Goal: Task Accomplishment & Management: Use online tool/utility

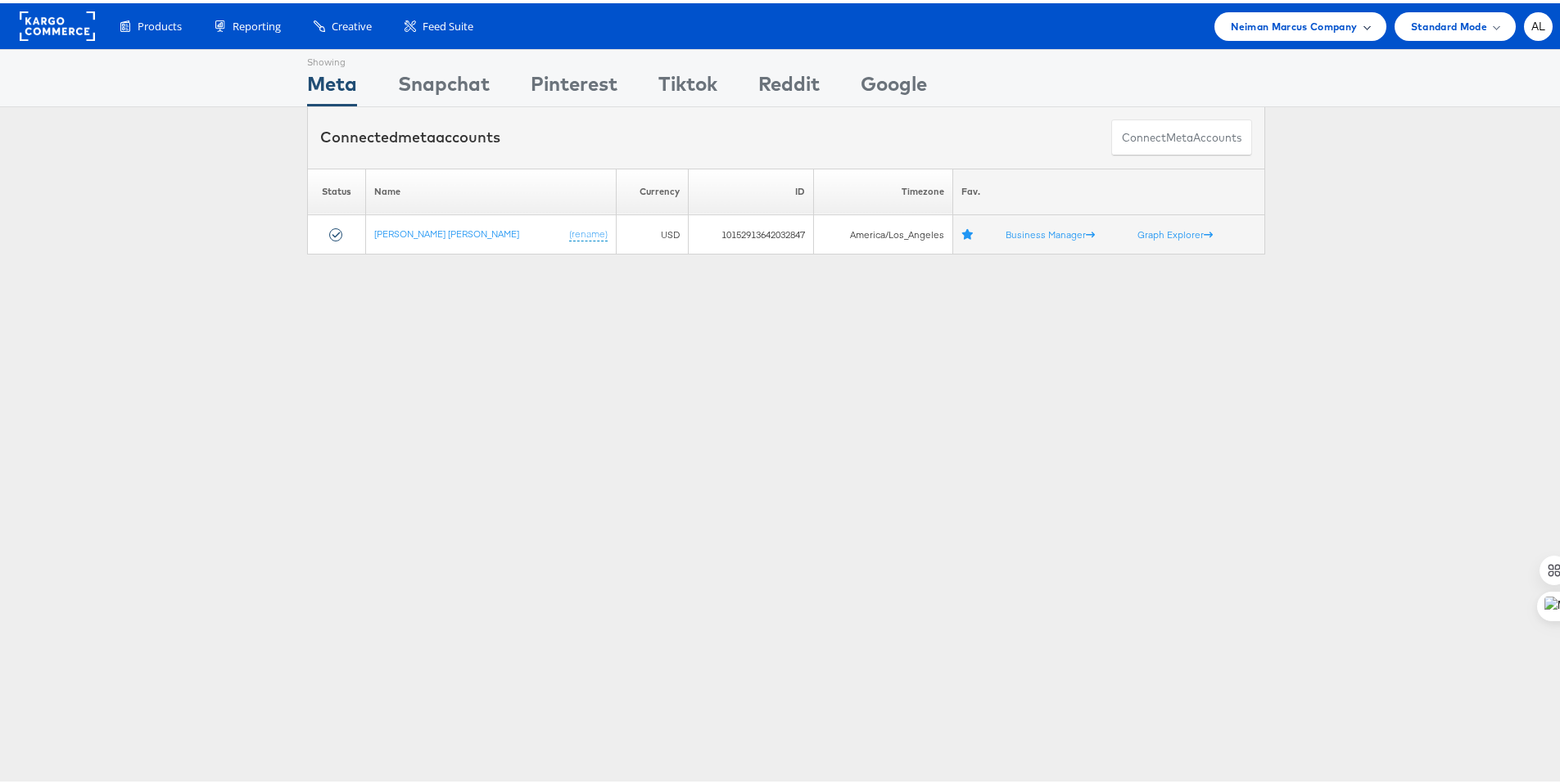
click at [1315, 19] on span "Neiman Marcus Company" at bounding box center [1294, 24] width 126 height 17
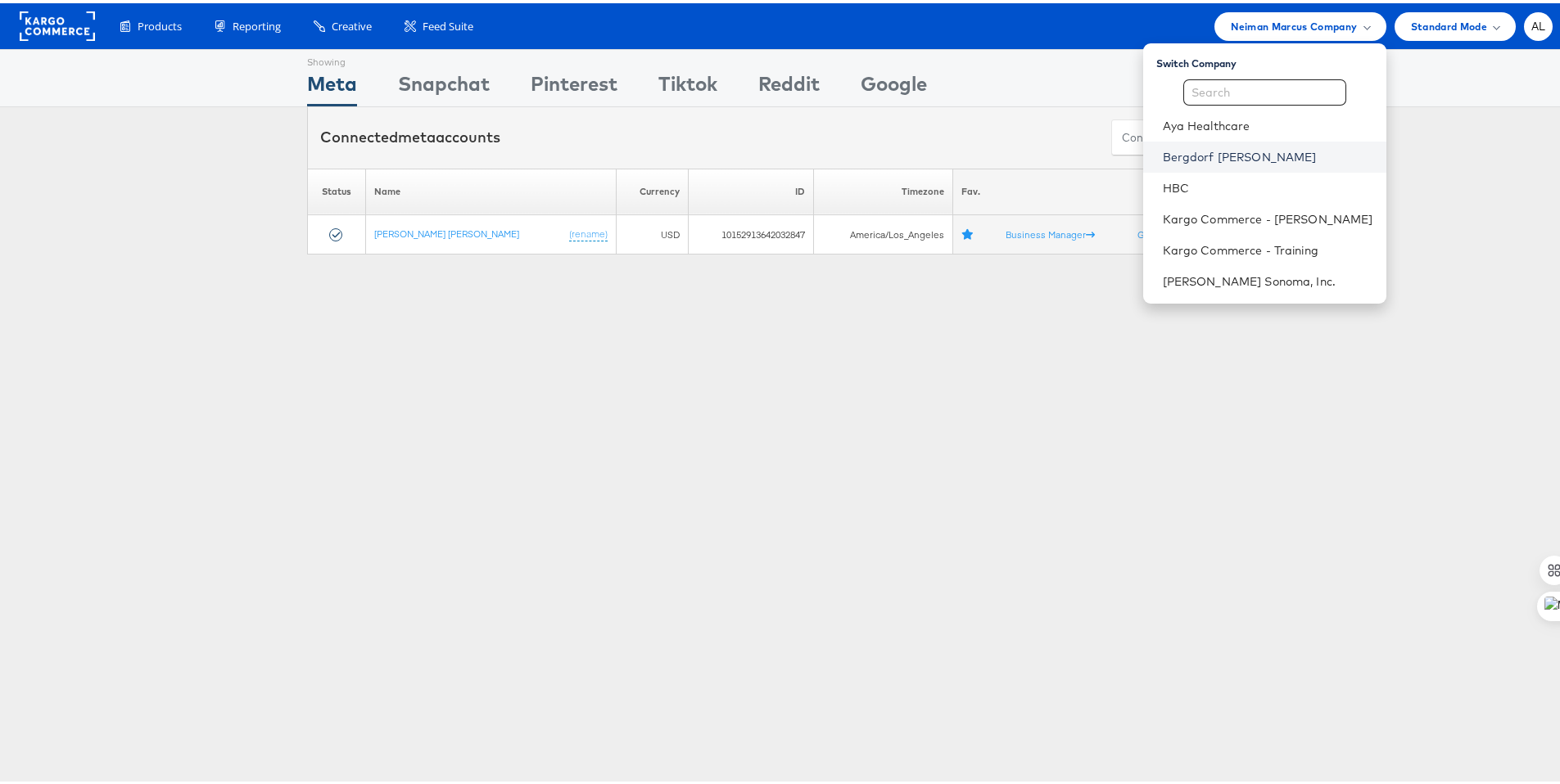
click at [1195, 151] on link "Bergdorf [PERSON_NAME]" at bounding box center [1268, 153] width 210 height 16
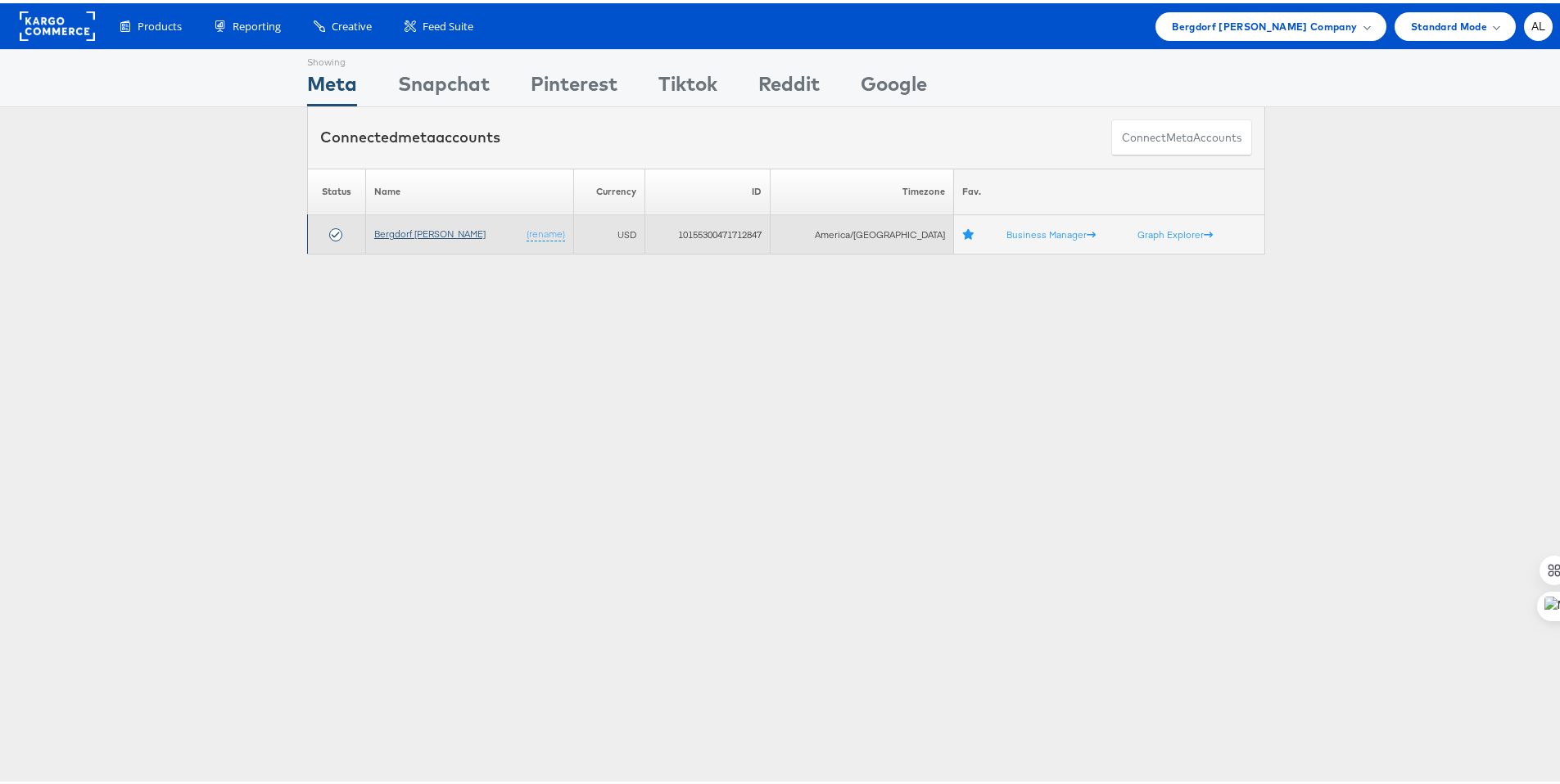
click at [433, 230] on link "Bergdorf [PERSON_NAME]" at bounding box center [430, 230] width 111 height 13
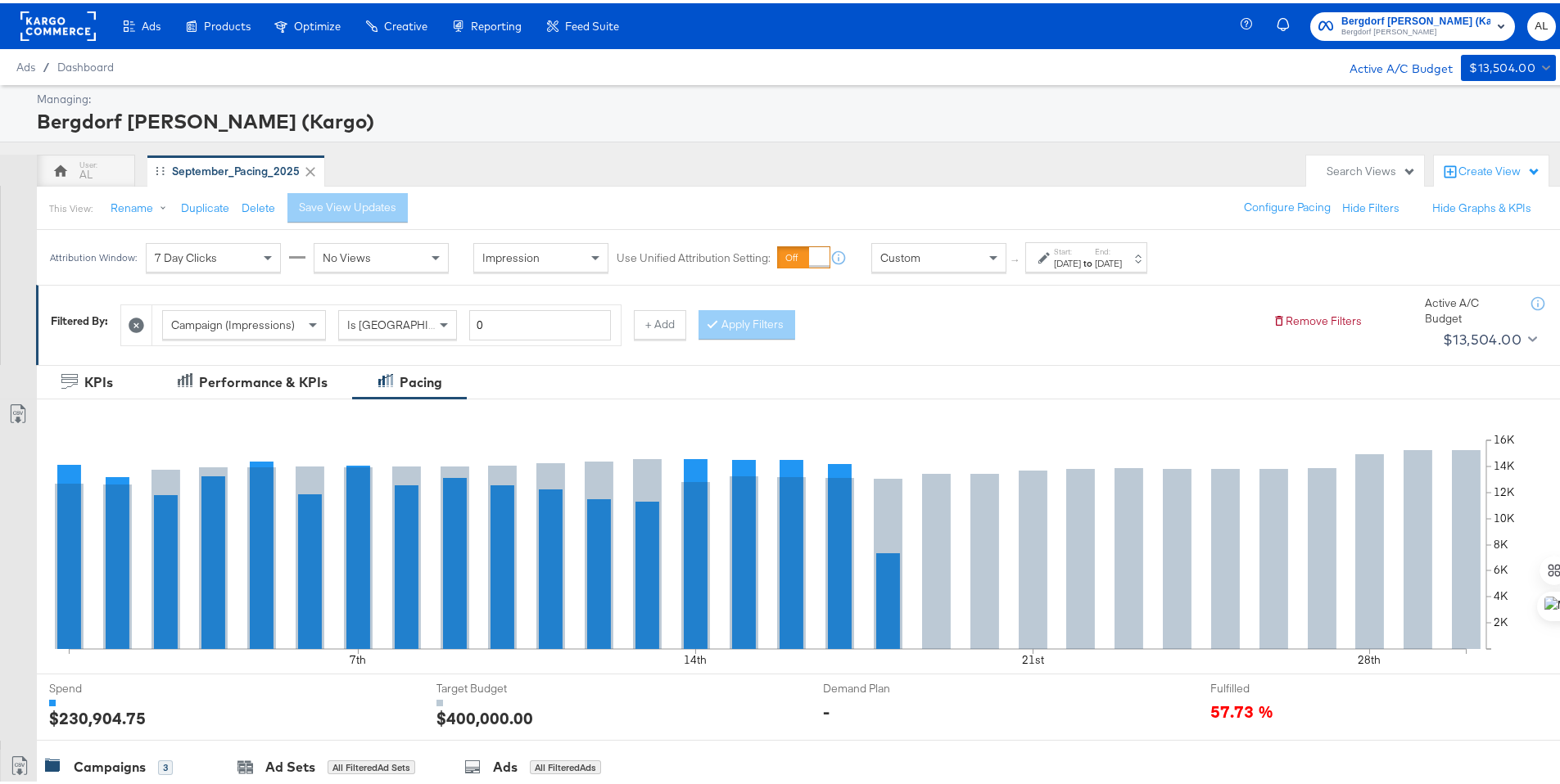
click at [1050, 254] on icon at bounding box center [1044, 255] width 12 height 12
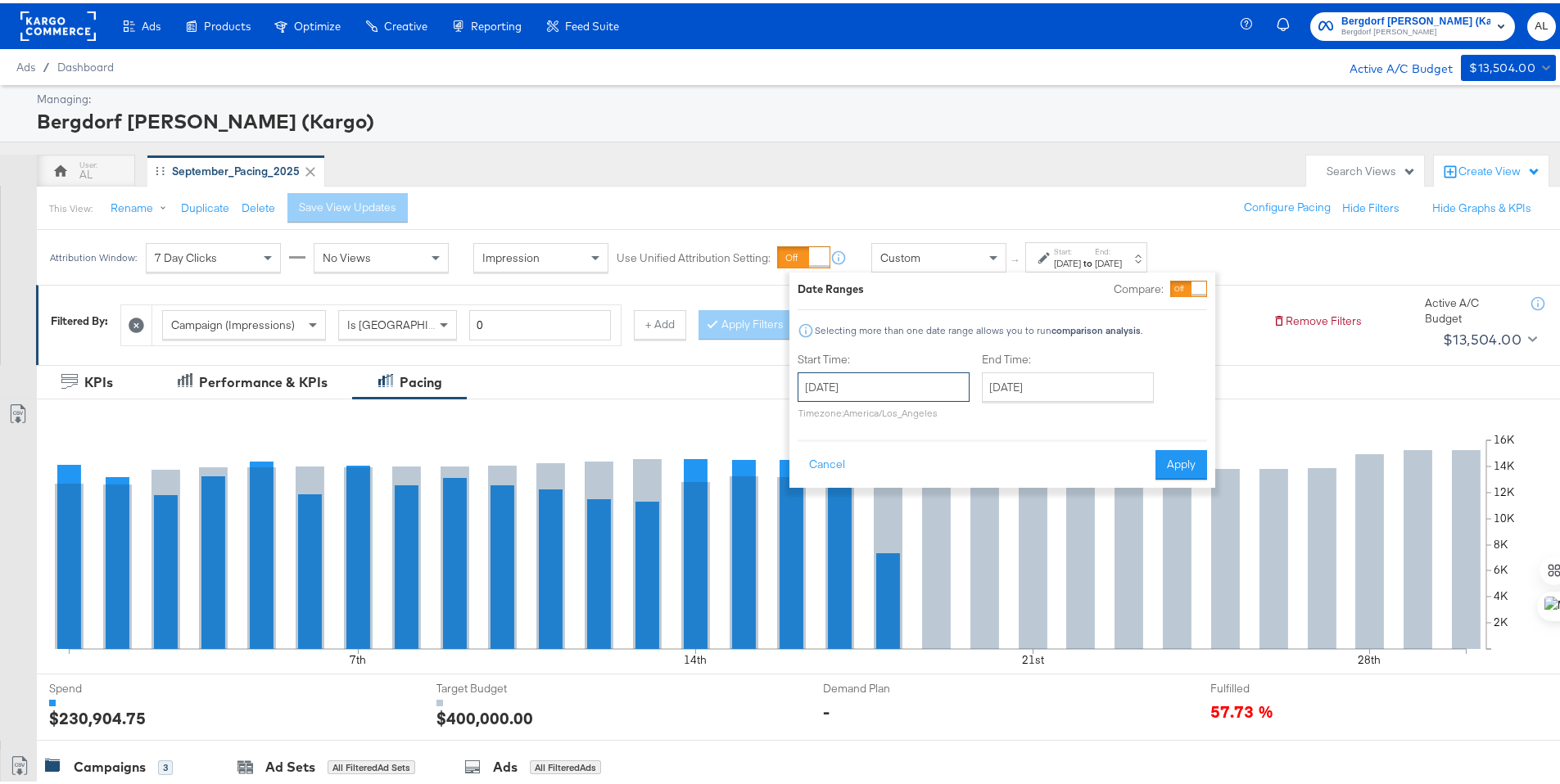
click at [899, 385] on input "[DATE]" at bounding box center [883, 384] width 172 height 29
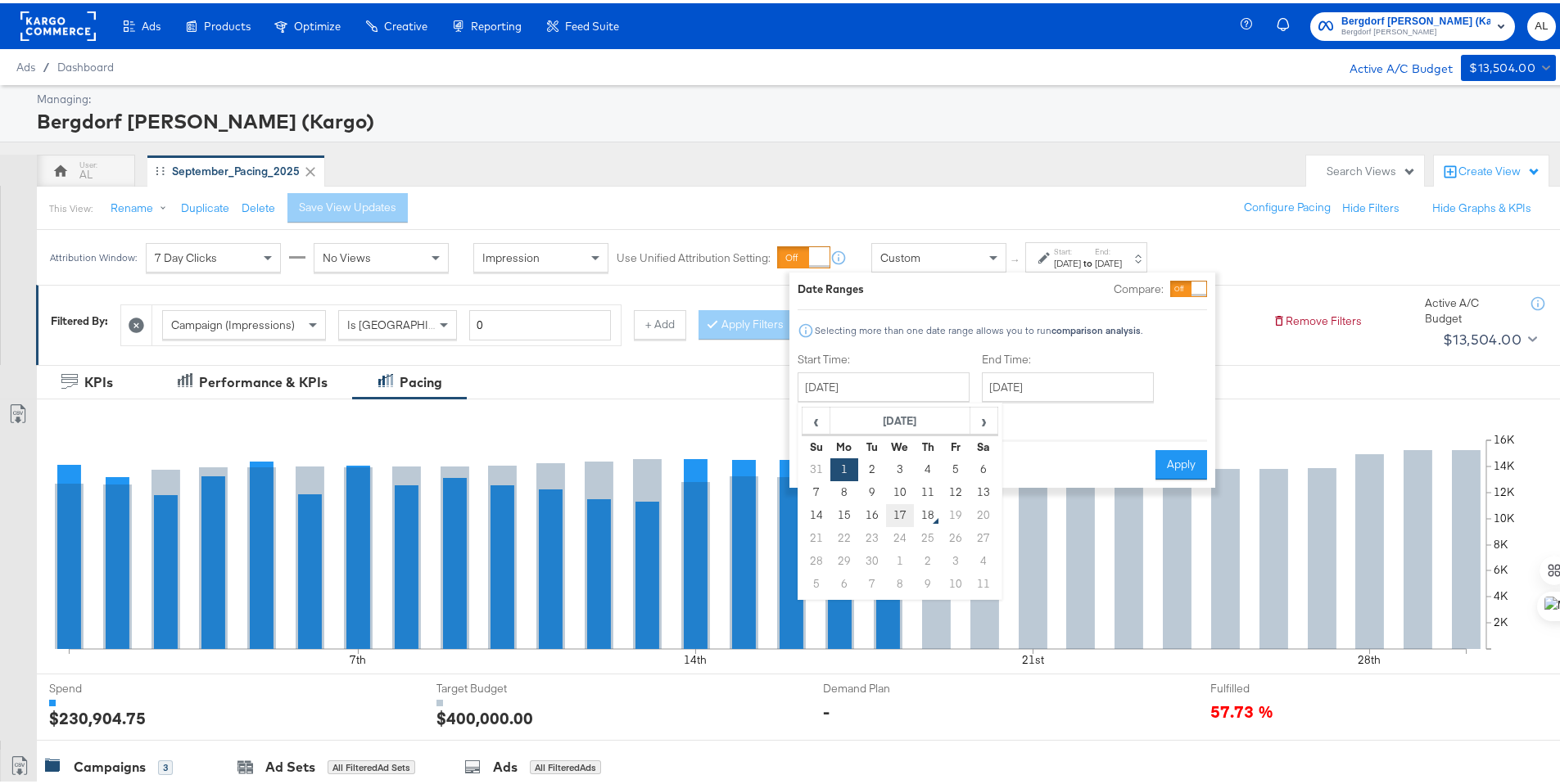
click at [889, 511] on td "17" at bounding box center [899, 512] width 28 height 23
type input "[DATE]"
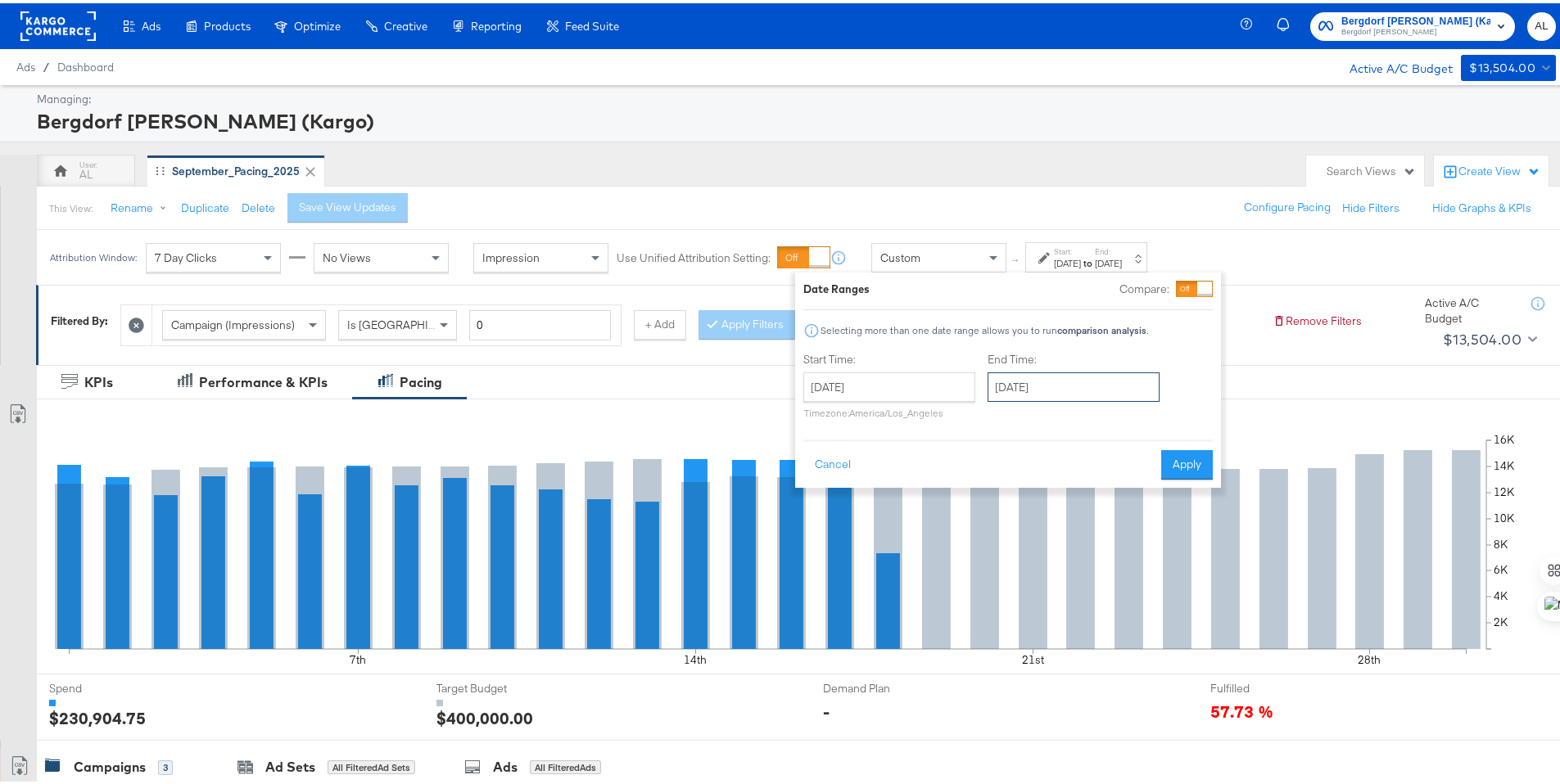
click at [1070, 382] on input "[DATE]" at bounding box center [1074, 384] width 172 height 29
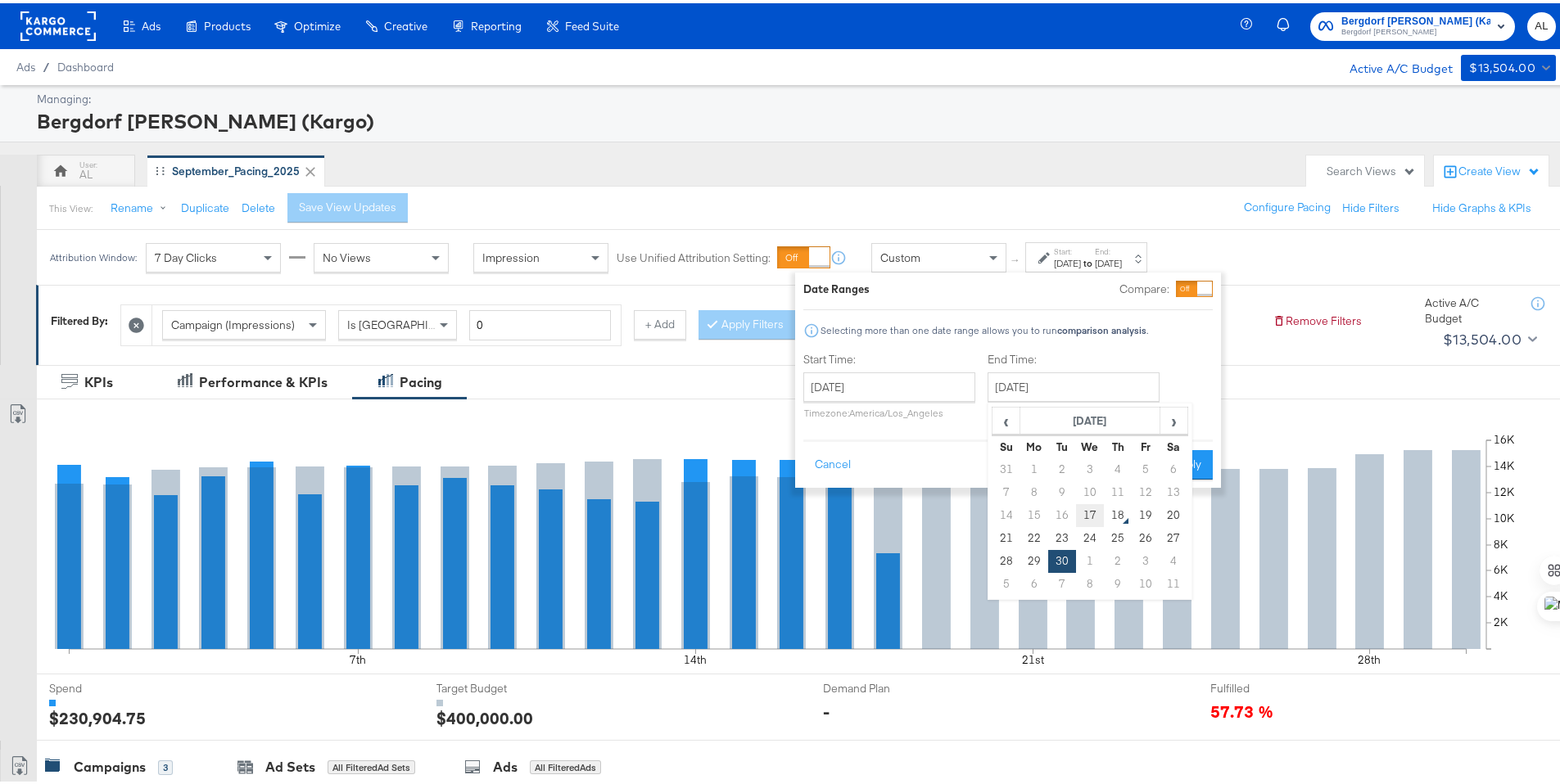
click at [1089, 511] on td "17" at bounding box center [1090, 512] width 28 height 23
type input "[DATE]"
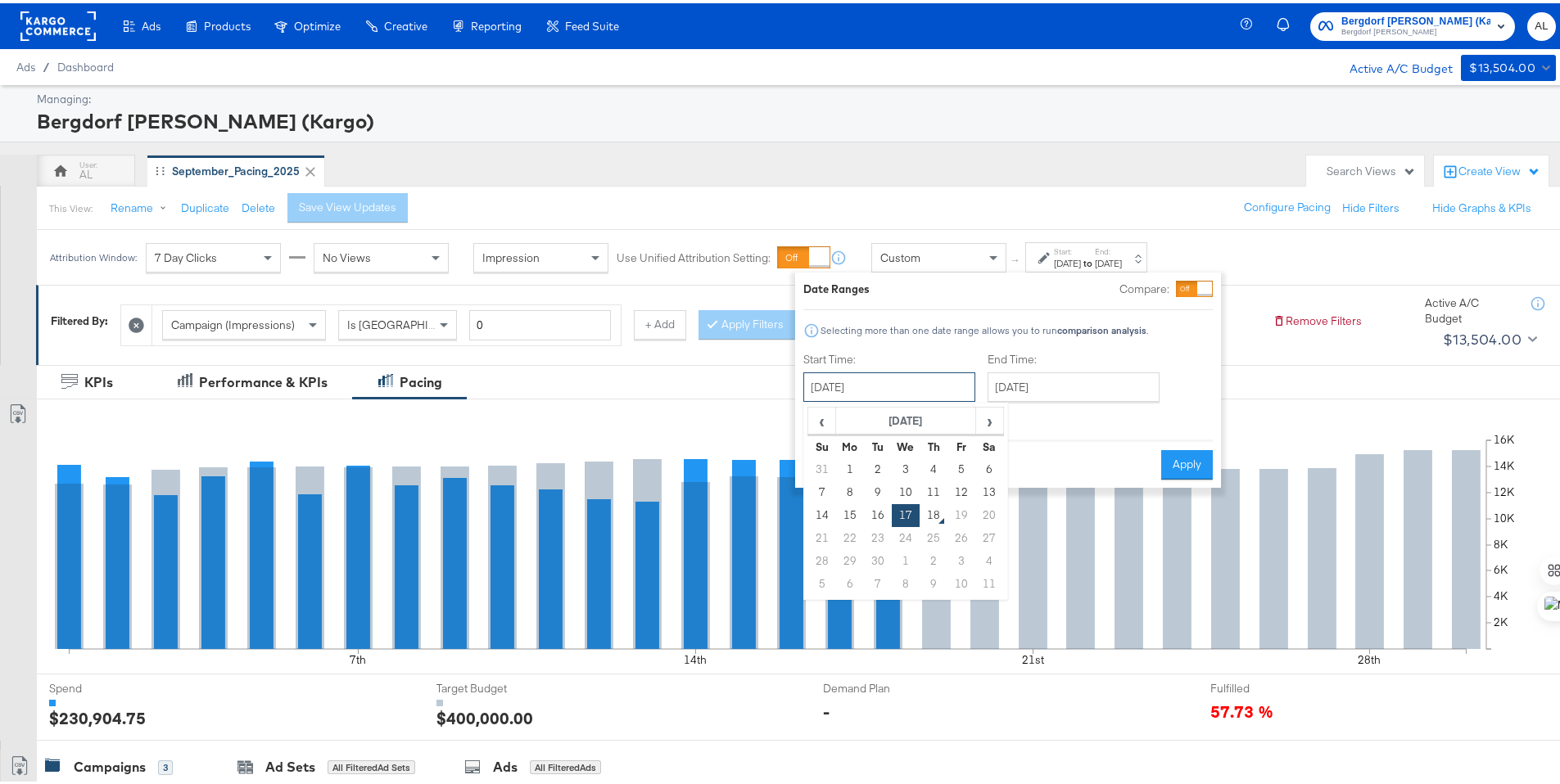
click at [968, 389] on input "[DATE]" at bounding box center [889, 384] width 172 height 29
click at [880, 505] on td "16" at bounding box center [878, 512] width 28 height 23
type input "[DATE]"
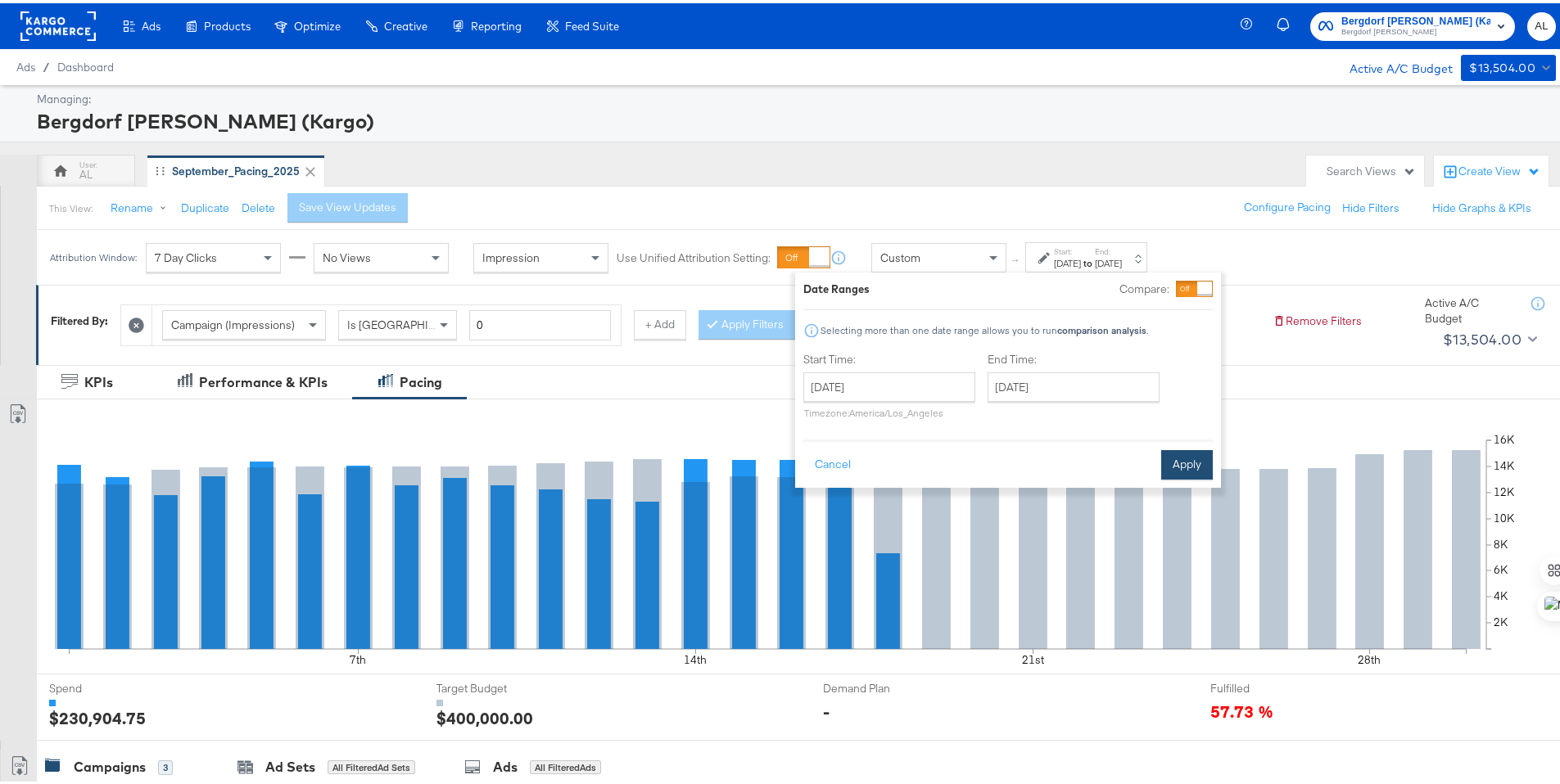
click at [1178, 468] on button "Apply" at bounding box center [1186, 461] width 51 height 29
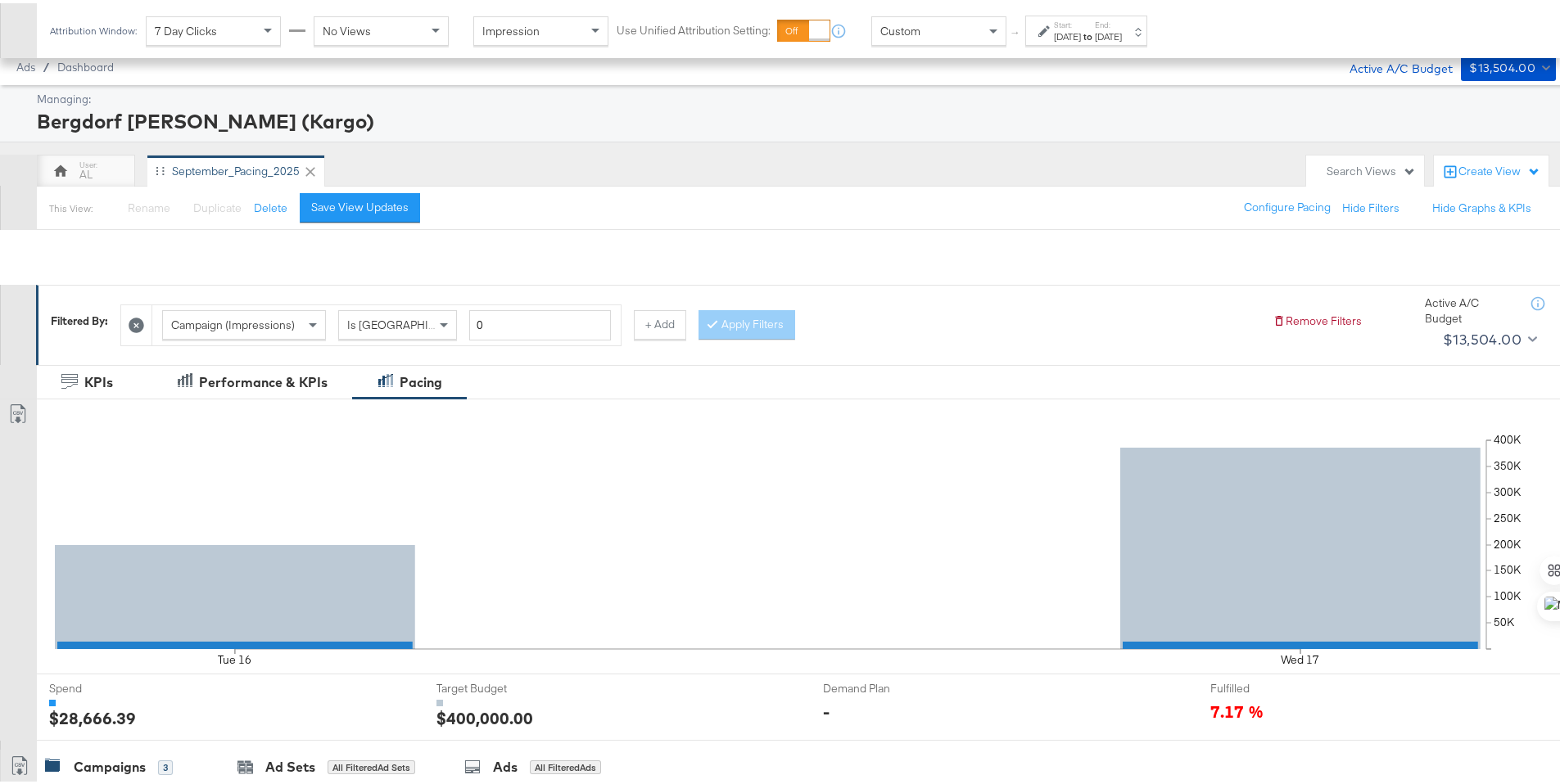
scroll to position [454, 0]
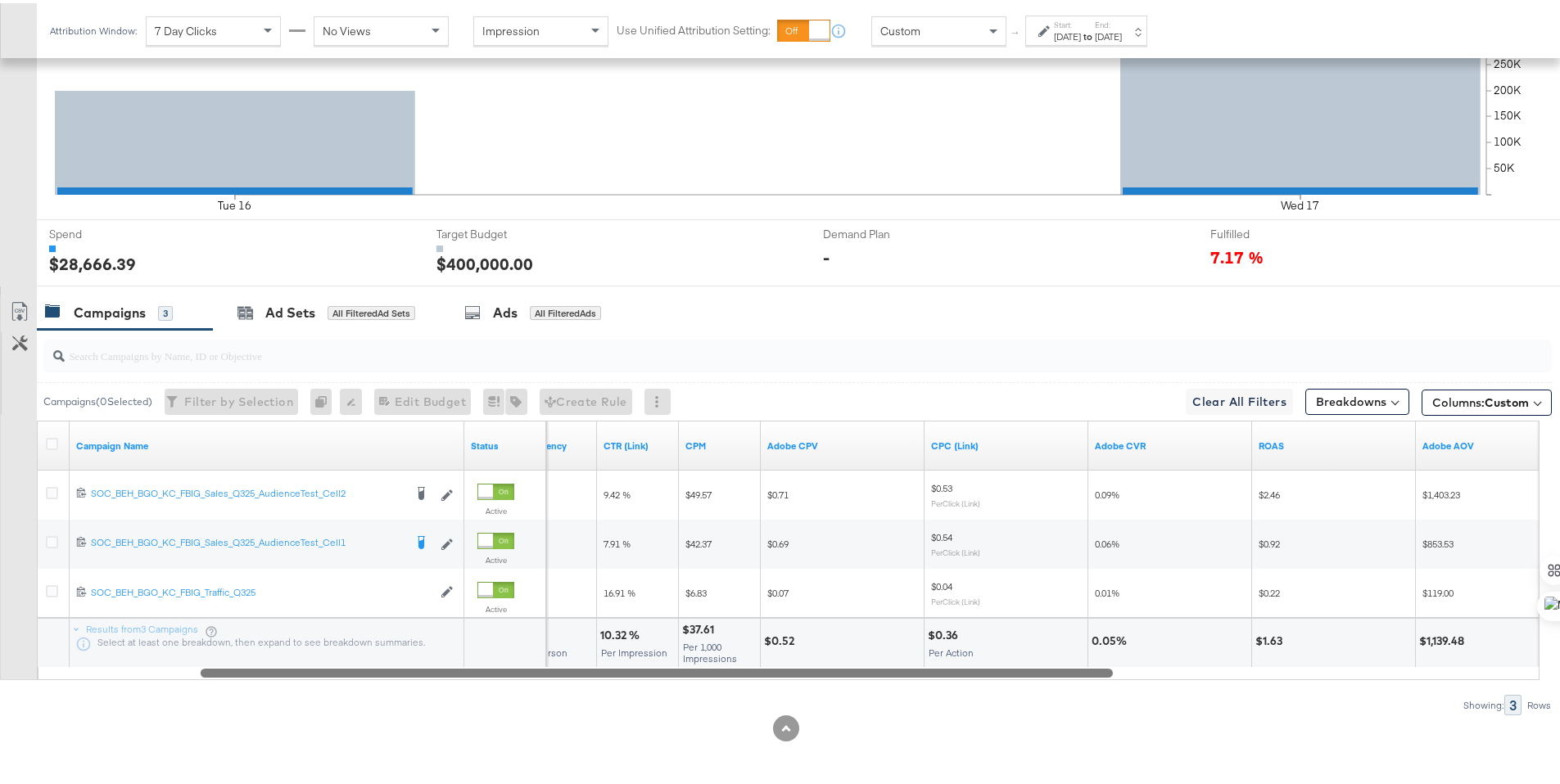
drag, startPoint x: 911, startPoint y: 672, endPoint x: 1070, endPoint y: 684, distance: 159.5
click at [1070, 684] on div "Campaigns ( 0 Selected) Filter by Selection Filter 0 campaigns 0 Rename 0 campa…" at bounding box center [776, 519] width 1552 height 385
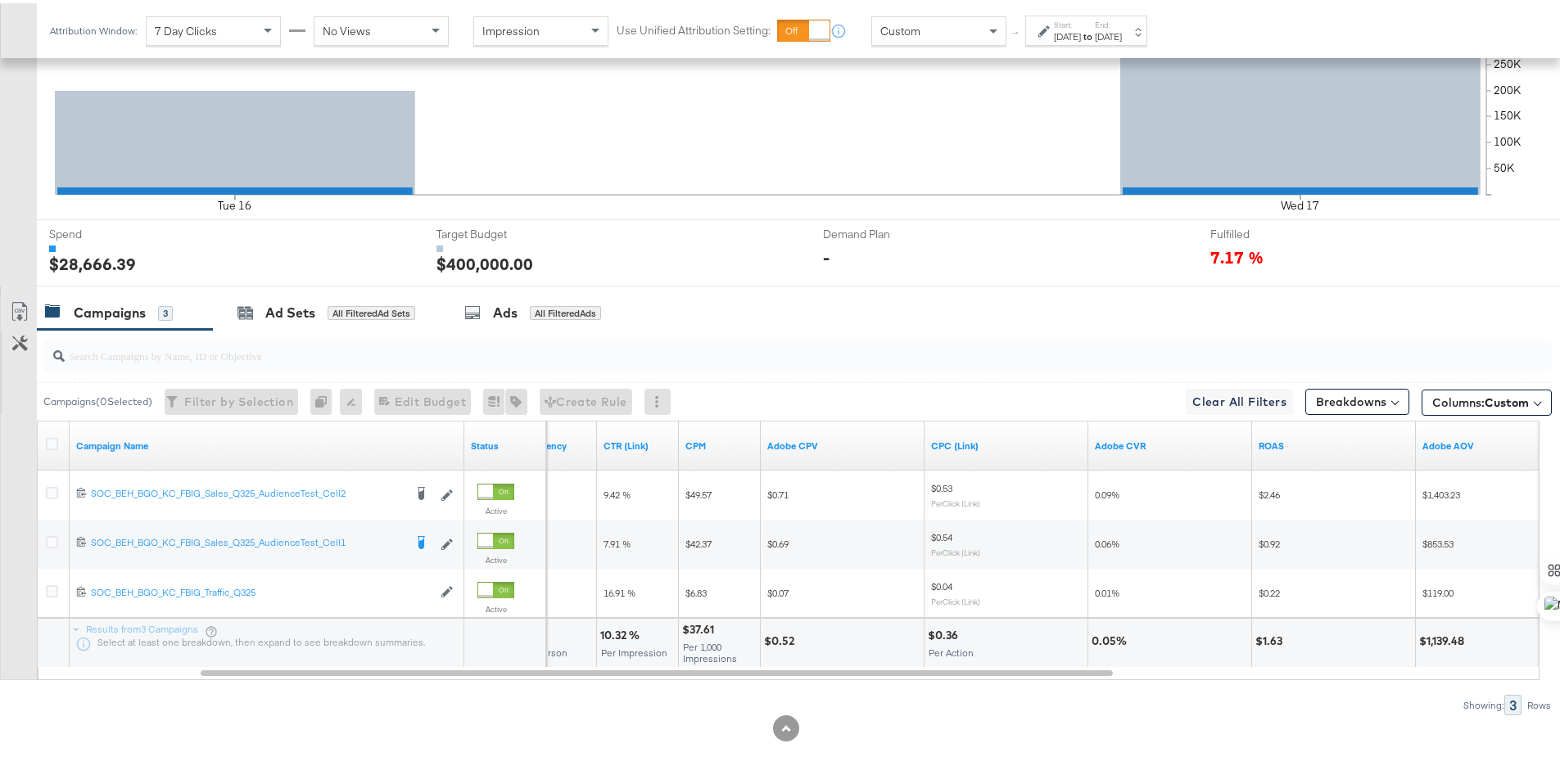
click at [1048, 26] on icon at bounding box center [1044, 28] width 12 height 12
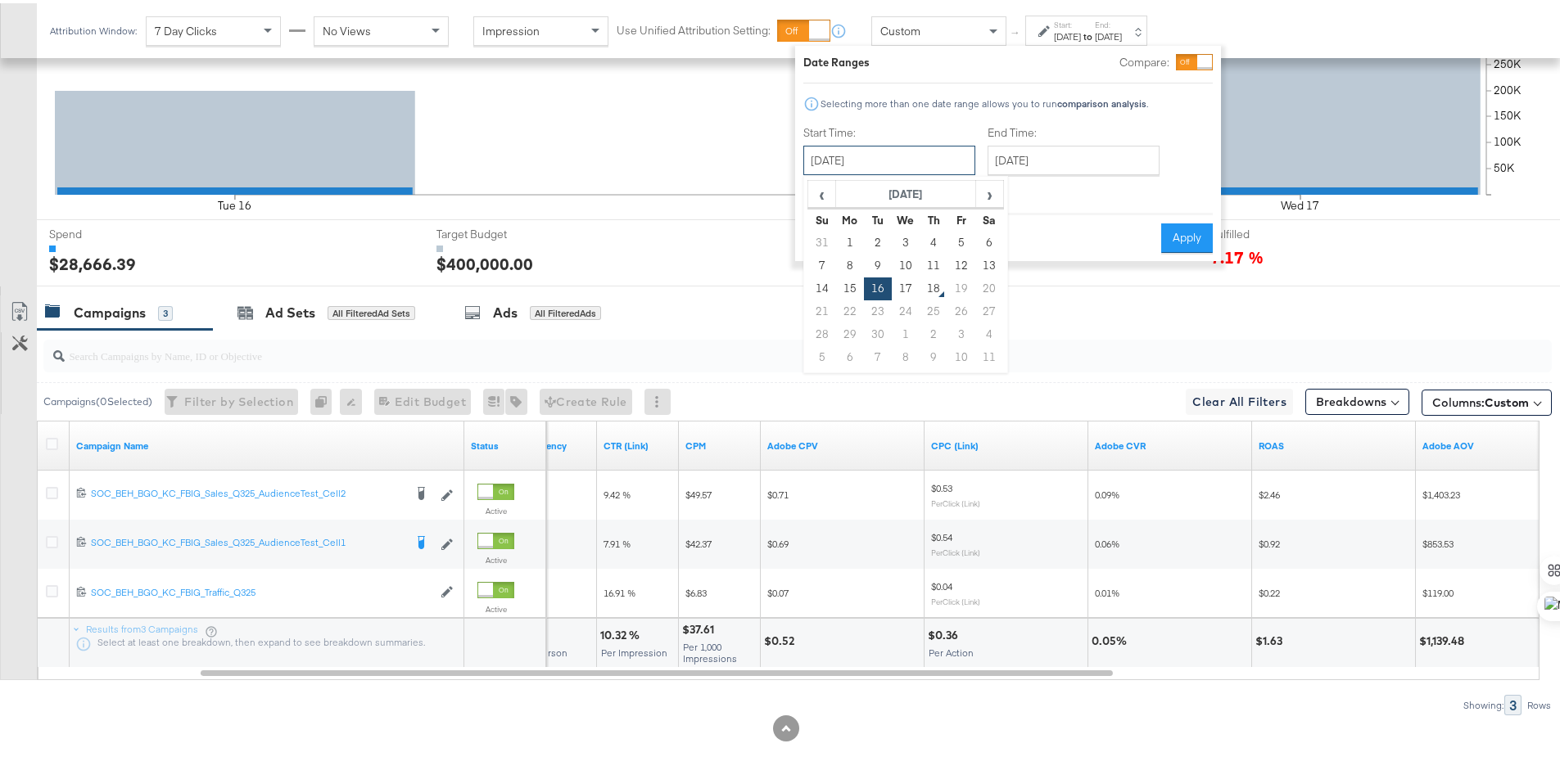
click at [913, 154] on input "[DATE]" at bounding box center [889, 156] width 172 height 29
click at [878, 260] on td "9" at bounding box center [878, 262] width 28 height 23
type input "[DATE]"
click at [1064, 164] on input "[DATE]" at bounding box center [1069, 156] width 172 height 29
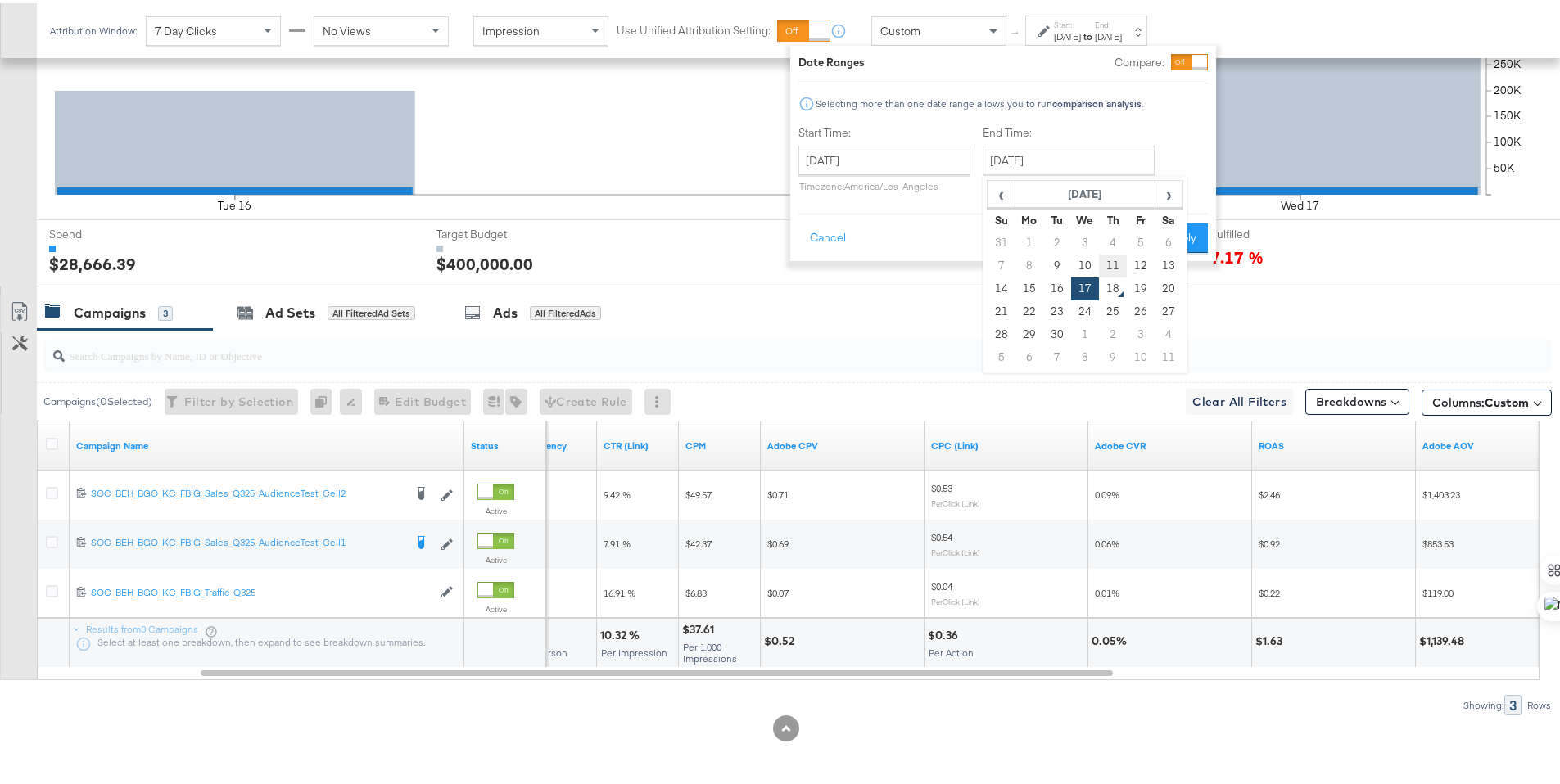
click at [1101, 261] on td "11" at bounding box center [1112, 262] width 28 height 23
type input "[DATE]"
click at [1170, 230] on button "Apply" at bounding box center [1181, 235] width 51 height 29
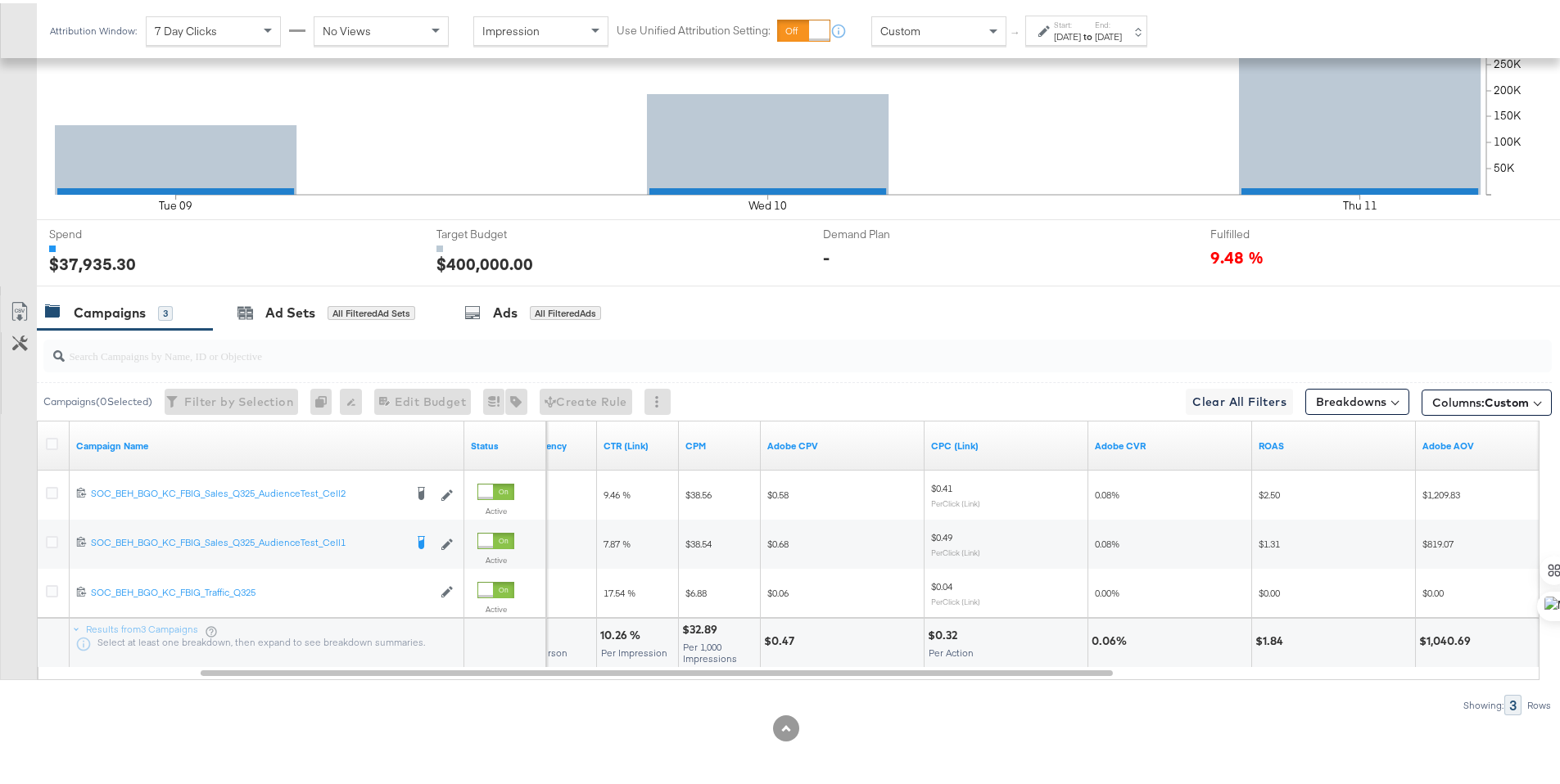
click at [1081, 39] on div "[DATE]" at bounding box center [1068, 34] width 27 height 13
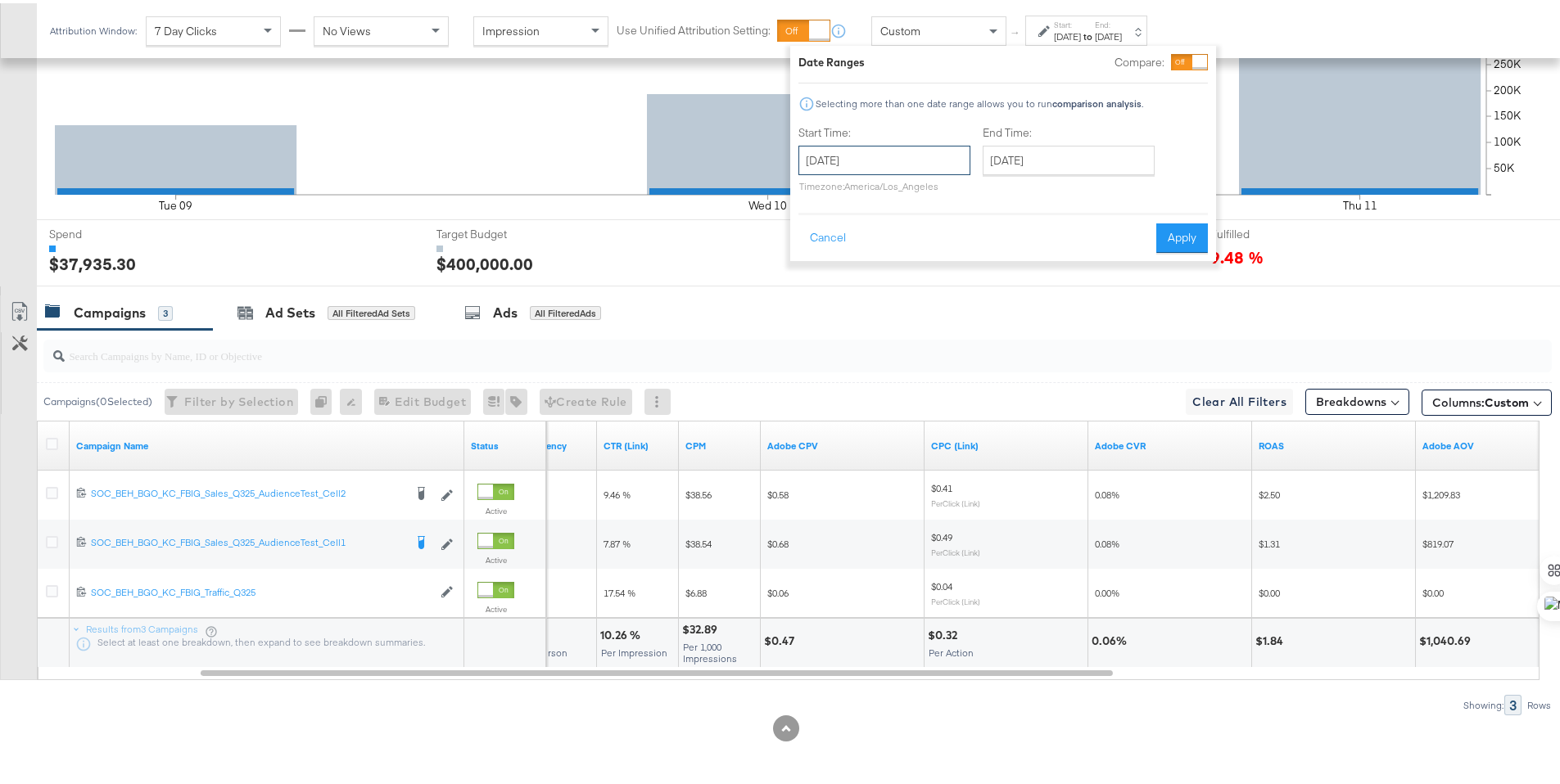
click at [952, 164] on input "[DATE]" at bounding box center [884, 156] width 172 height 29
click at [866, 286] on td "16" at bounding box center [873, 285] width 28 height 23
type input "[DATE]"
click at [1041, 157] on input "[DATE]" at bounding box center [1074, 156] width 172 height 29
click at [1086, 291] on td "17" at bounding box center [1090, 285] width 28 height 23
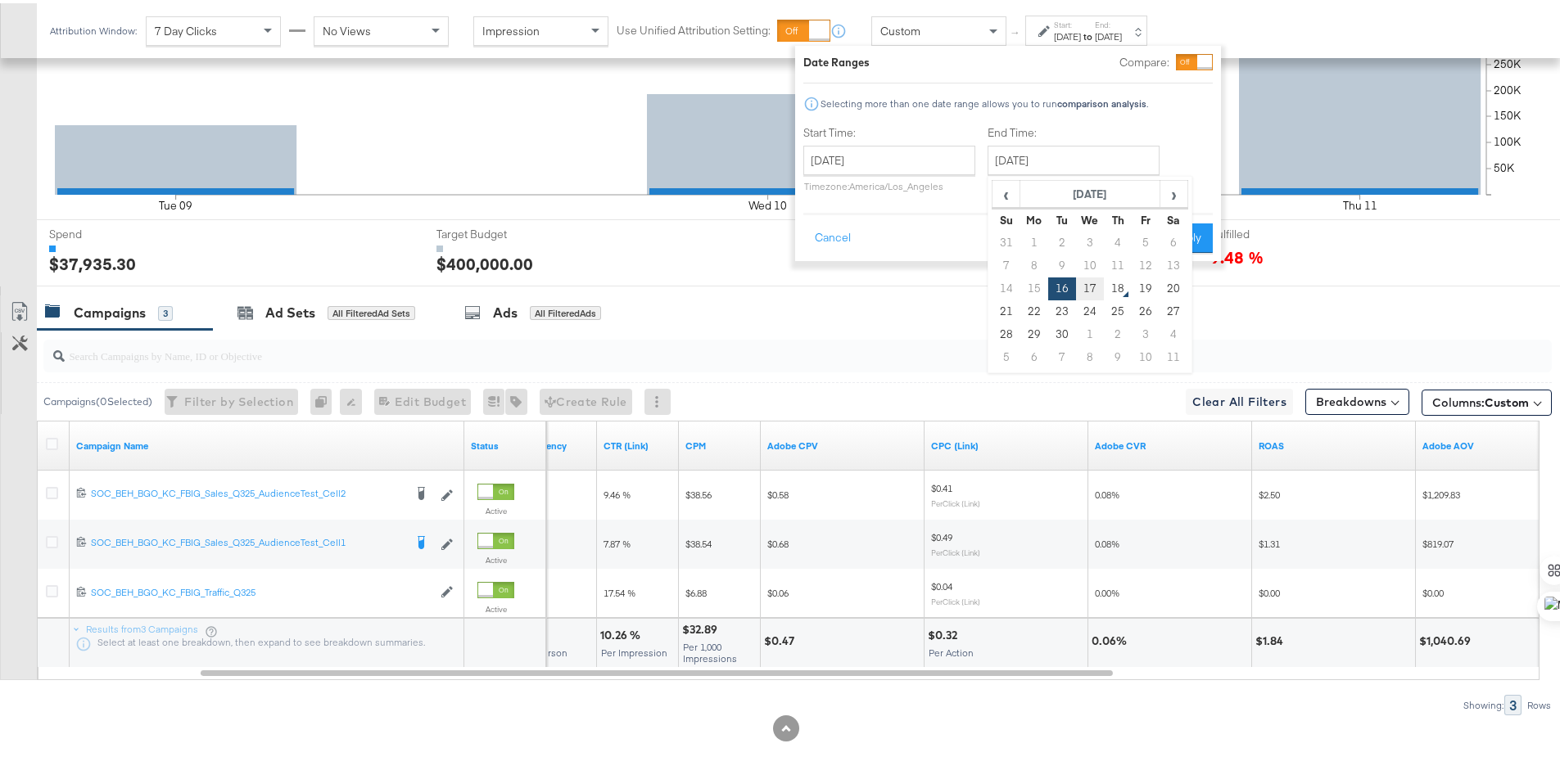
type input "[DATE]"
click at [1165, 234] on button "Apply" at bounding box center [1186, 235] width 51 height 29
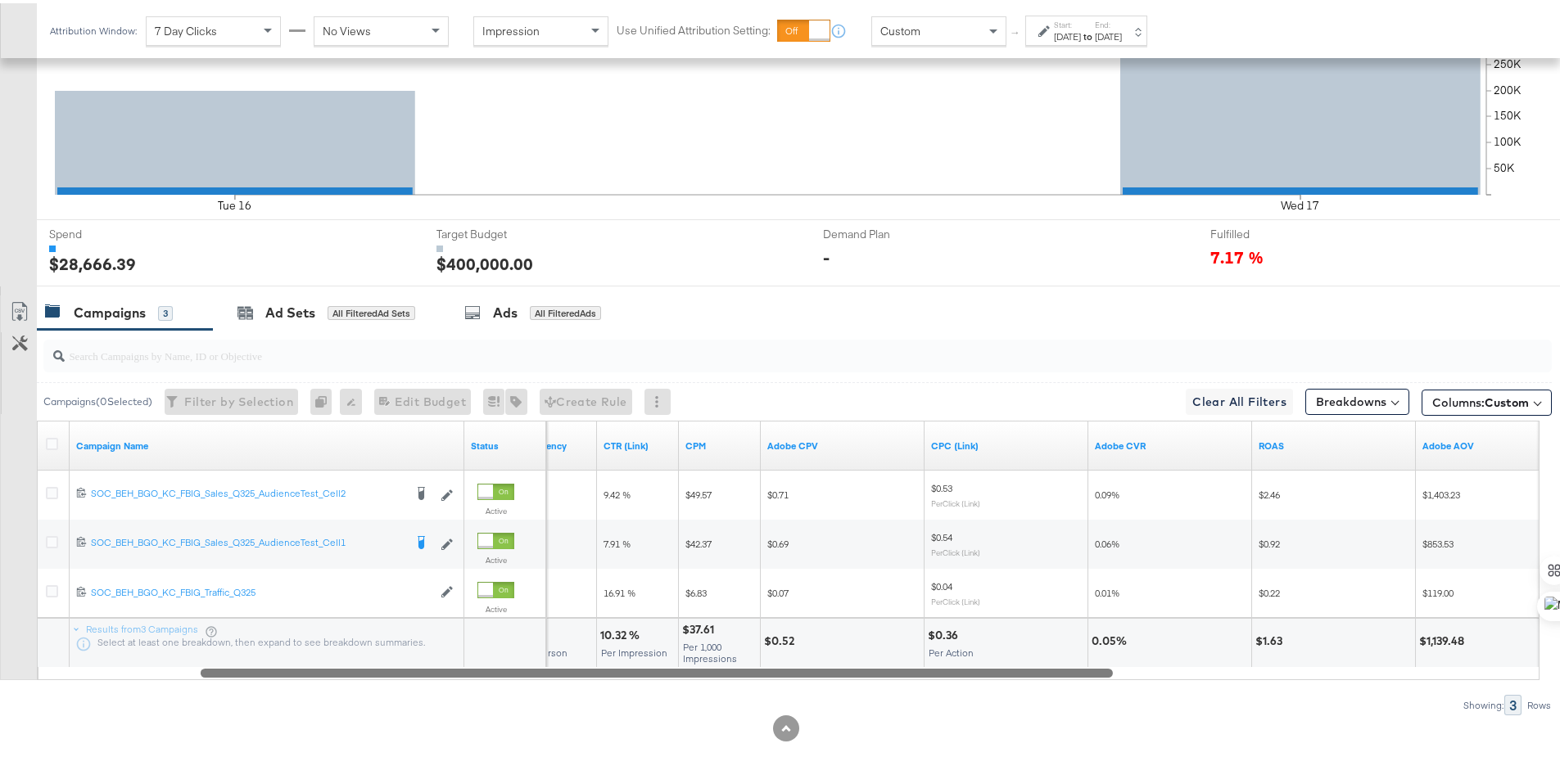
click at [924, 666] on div at bounding box center [656, 669] width 912 height 14
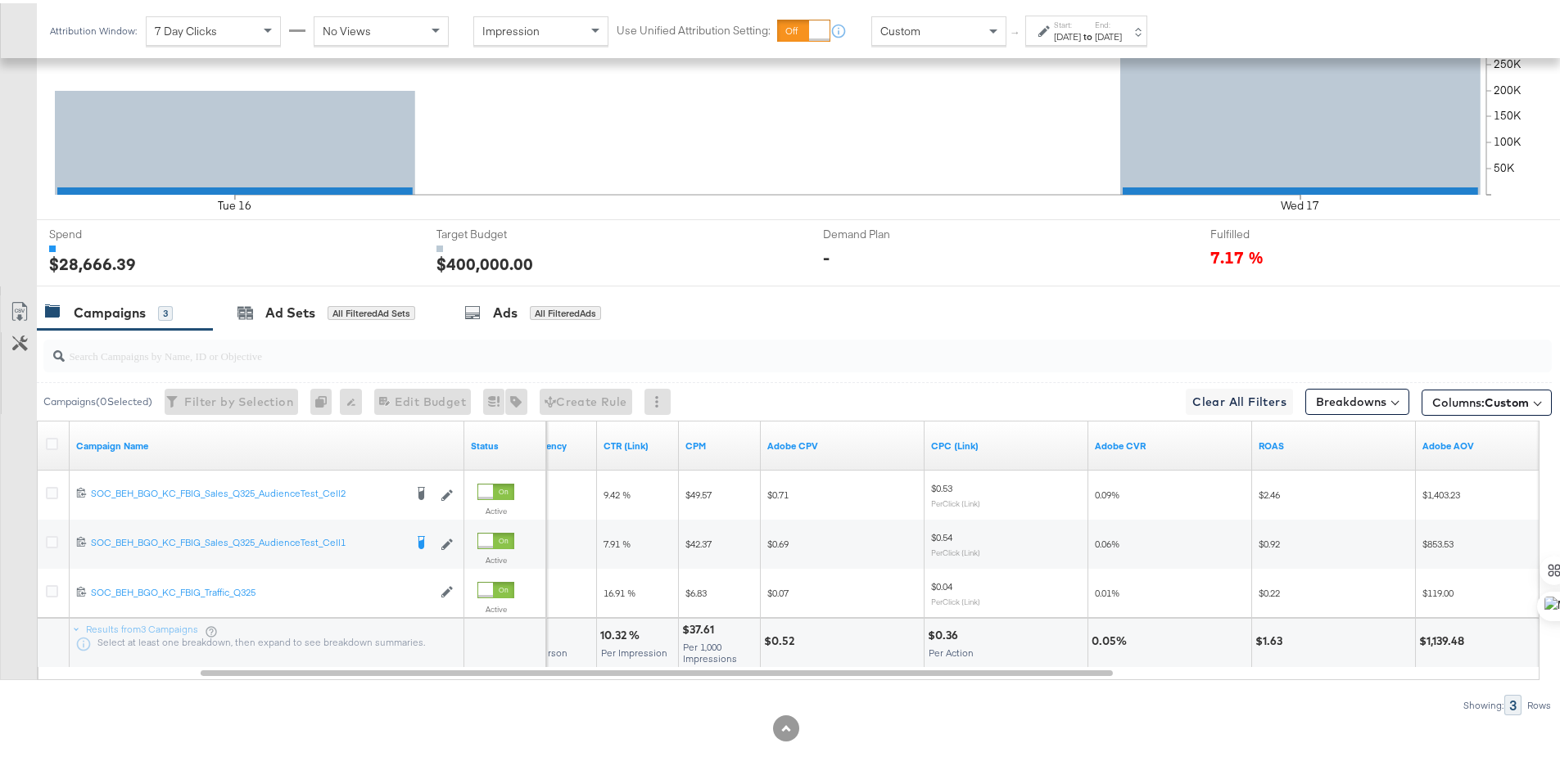
click at [1122, 25] on label "End:" at bounding box center [1108, 21] width 27 height 11
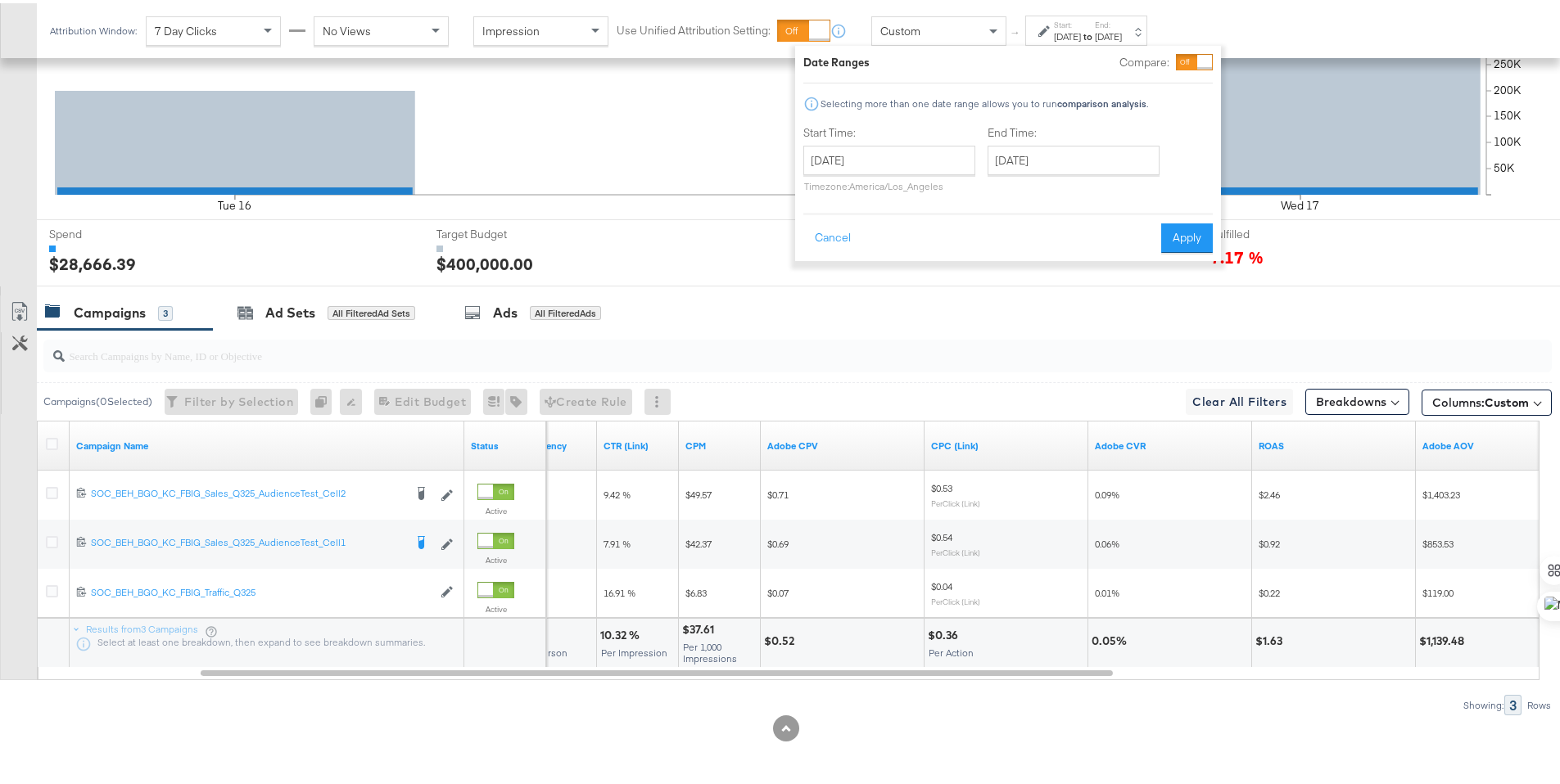
click at [1095, 29] on strong "to" at bounding box center [1088, 33] width 14 height 13
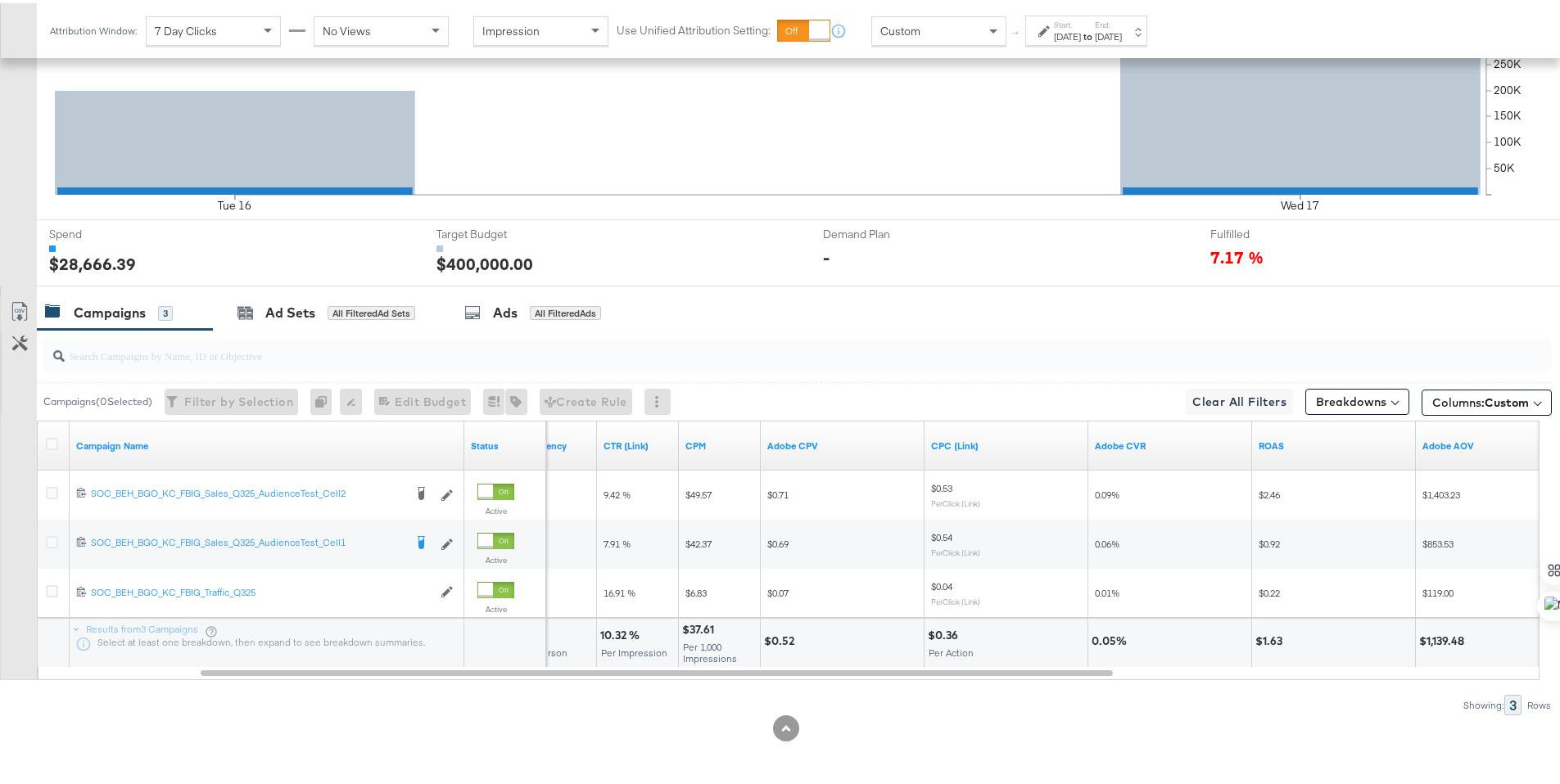
click at [1095, 29] on strong "to" at bounding box center [1088, 33] width 14 height 13
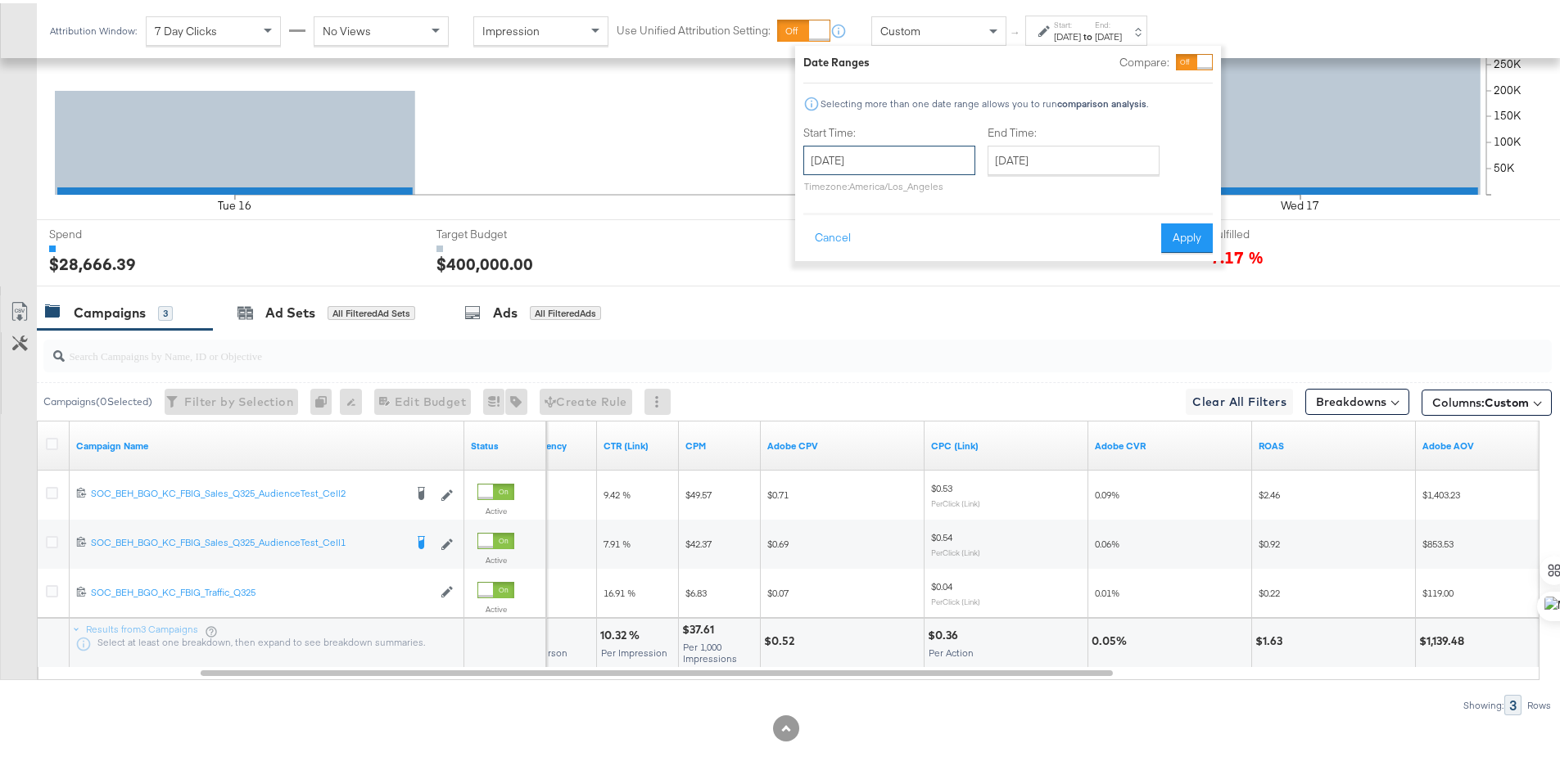
click at [927, 154] on input "[DATE]" at bounding box center [889, 156] width 172 height 29
click at [825, 282] on td "14" at bounding box center [822, 285] width 28 height 23
type input "[DATE]"
click at [1048, 146] on input "[DATE]" at bounding box center [1074, 156] width 172 height 29
click at [1030, 278] on td "15" at bounding box center [1034, 285] width 28 height 23
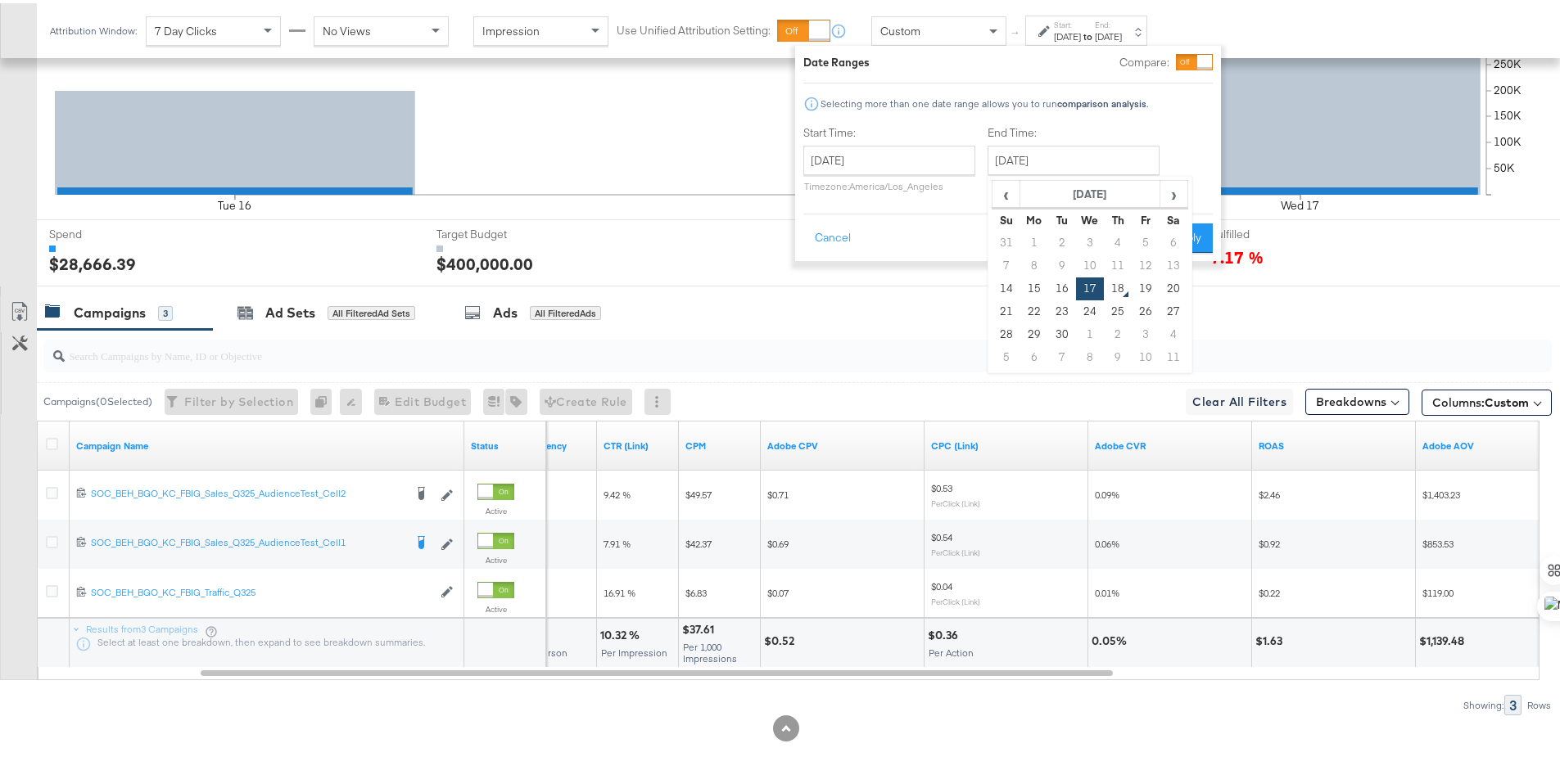
type input "[DATE]"
click at [1193, 240] on button "Apply" at bounding box center [1186, 235] width 51 height 29
